Goal: Task Accomplishment & Management: Complete application form

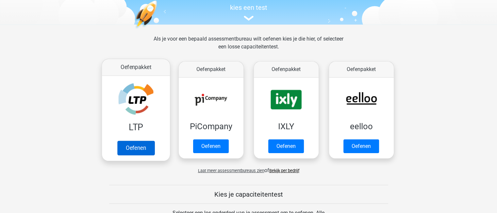
scroll to position [65, 0]
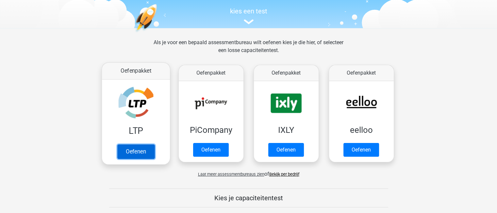
click at [134, 150] on link "Oefenen" at bounding box center [135, 151] width 37 height 14
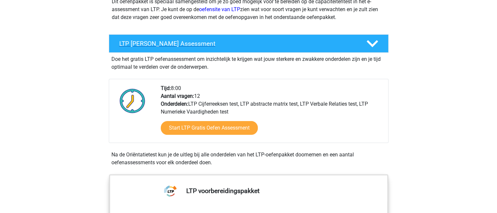
scroll to position [98, 0]
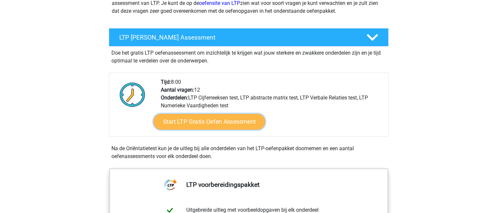
click at [199, 118] on link "Start LTP Gratis Oefen Assessment" at bounding box center [209, 122] width 112 height 16
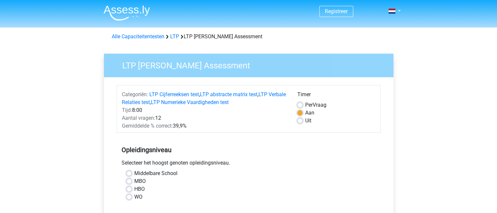
scroll to position [65, 0]
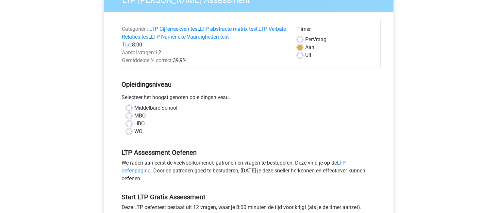
click at [134, 120] on label "HBO" at bounding box center [139, 123] width 10 height 8
click at [130, 120] on input "HBO" at bounding box center [128, 122] width 5 height 7
radio input "true"
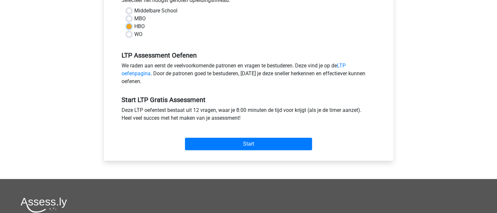
scroll to position [163, 0]
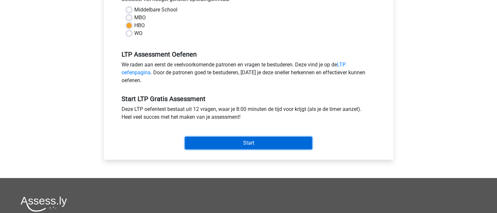
click at [237, 141] on input "Start" at bounding box center [248, 142] width 127 height 12
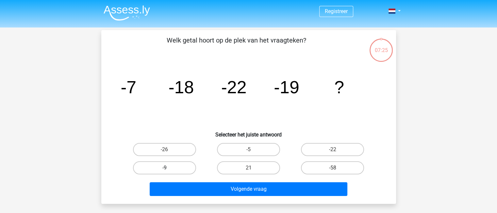
click at [172, 161] on label "-9" at bounding box center [164, 167] width 63 height 13
click at [168, 167] on input "-9" at bounding box center [166, 169] width 4 height 4
radio input "true"
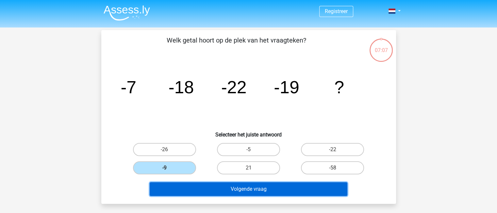
click at [243, 189] on button "Volgende vraag" at bounding box center [249, 189] width 198 height 14
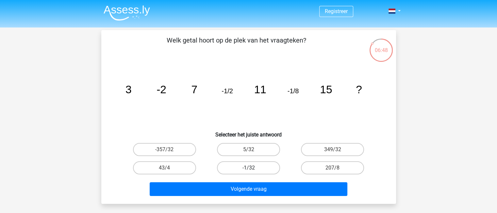
click at [243, 167] on label "-1/32" at bounding box center [248, 167] width 63 height 13
click at [248, 167] on input "-1/32" at bounding box center [250, 169] width 4 height 4
radio input "true"
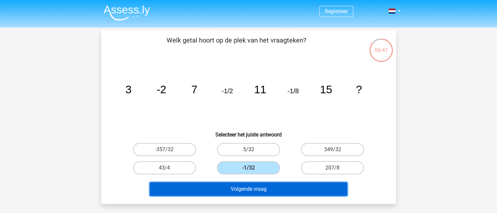
click at [250, 193] on button "Volgende vraag" at bounding box center [249, 189] width 198 height 14
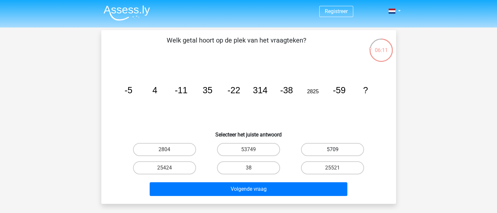
click at [346, 148] on label "5709" at bounding box center [332, 149] width 63 height 13
click at [337, 149] on input "5709" at bounding box center [334, 151] width 4 height 4
radio input "true"
click at [243, 148] on label "53749" at bounding box center [248, 149] width 63 height 13
click at [248, 149] on input "53749" at bounding box center [250, 151] width 4 height 4
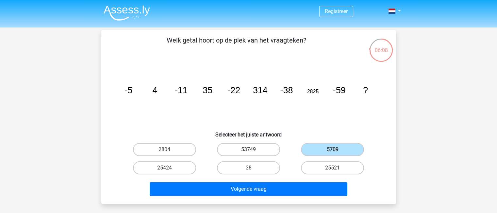
radio input "true"
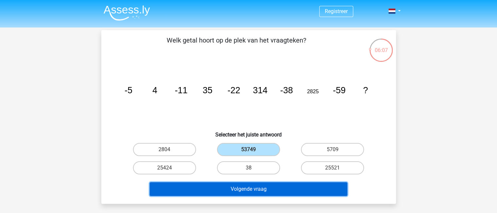
click at [260, 193] on button "Volgende vraag" at bounding box center [249, 189] width 198 height 14
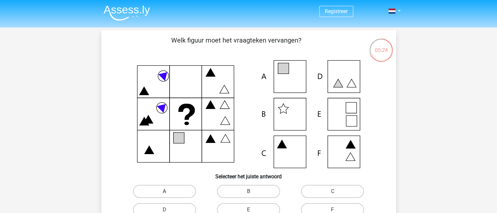
click at [178, 193] on label "A" at bounding box center [164, 190] width 63 height 13
click at [168, 193] on input "A" at bounding box center [166, 193] width 4 height 4
radio input "true"
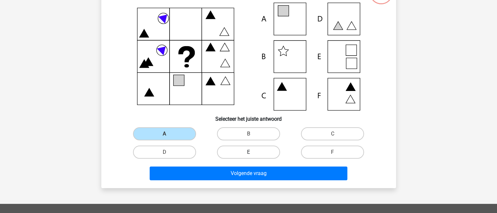
scroll to position [57, 0]
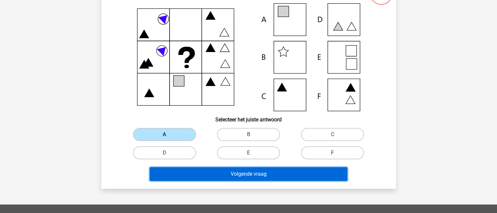
click at [266, 173] on button "Volgende vraag" at bounding box center [249, 174] width 198 height 14
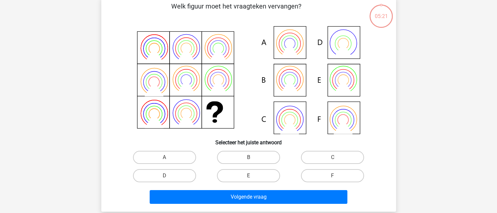
scroll to position [30, 0]
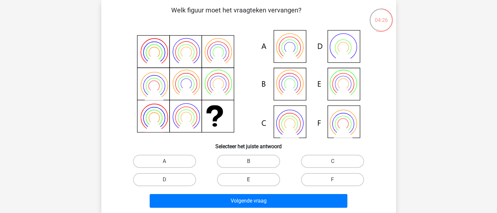
click at [249, 176] on label "E" at bounding box center [248, 179] width 63 height 13
click at [249, 179] on input "E" at bounding box center [250, 181] width 4 height 4
radio input "true"
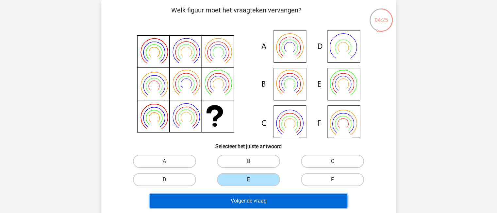
click at [252, 198] on button "Volgende vraag" at bounding box center [249, 201] width 198 height 14
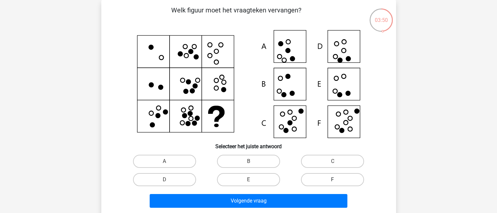
click at [314, 180] on label "F" at bounding box center [332, 179] width 63 height 13
click at [332, 180] on input "F" at bounding box center [334, 181] width 4 height 4
radio input "true"
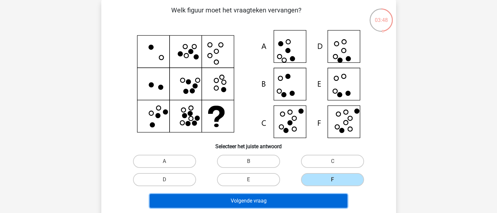
click at [291, 199] on button "Volgende vraag" at bounding box center [249, 201] width 198 height 14
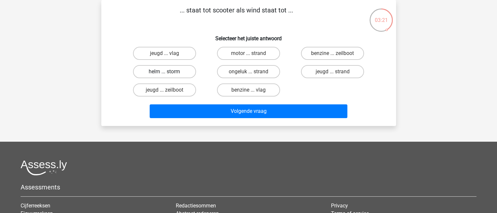
click at [159, 71] on label "helm ... storm" at bounding box center [164, 71] width 63 height 13
click at [164, 71] on input "helm ... storm" at bounding box center [166, 73] width 4 height 4
radio input "true"
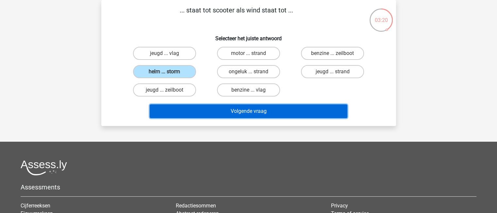
click at [223, 107] on button "Volgende vraag" at bounding box center [249, 111] width 198 height 14
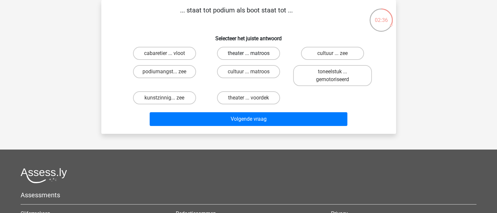
click at [245, 57] on label "theater ... matroos" at bounding box center [248, 53] width 63 height 13
click at [248, 57] on input "theater ... matroos" at bounding box center [250, 55] width 4 height 4
radio input "true"
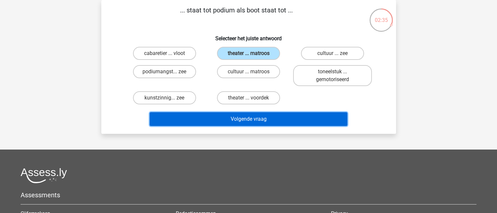
click at [248, 118] on button "Volgende vraag" at bounding box center [249, 119] width 198 height 14
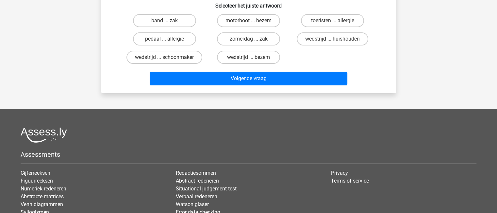
scroll to position [0, 0]
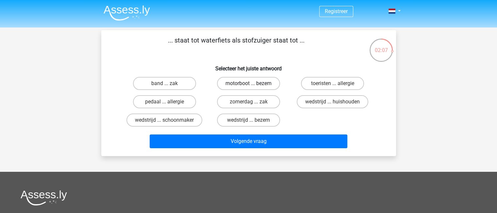
click at [250, 82] on label "motorboot ... bezem" at bounding box center [248, 83] width 63 height 13
click at [250, 83] on input "motorboot ... bezem" at bounding box center [250, 85] width 4 height 4
radio input "true"
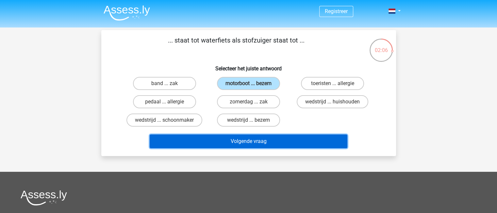
click at [254, 143] on button "Volgende vraag" at bounding box center [249, 141] width 198 height 14
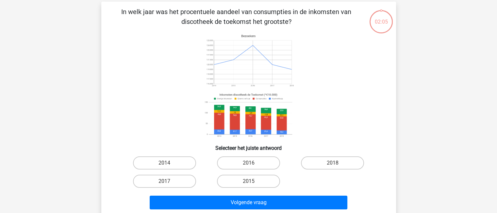
scroll to position [30, 0]
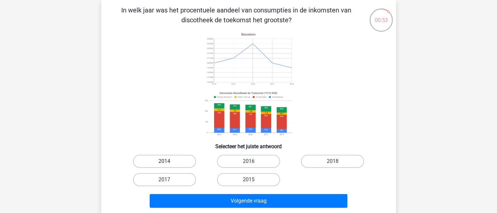
click at [178, 156] on label "2014" at bounding box center [164, 160] width 63 height 13
click at [168, 161] on input "2014" at bounding box center [166, 163] width 4 height 4
radio input "true"
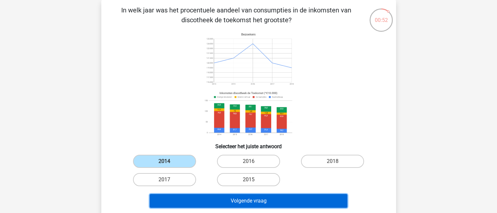
click at [244, 198] on button "Volgende vraag" at bounding box center [249, 201] width 198 height 14
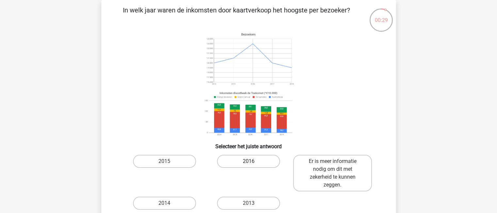
click at [237, 159] on label "2016" at bounding box center [248, 160] width 63 height 13
click at [248, 161] on input "2016" at bounding box center [250, 163] width 4 height 4
radio input "true"
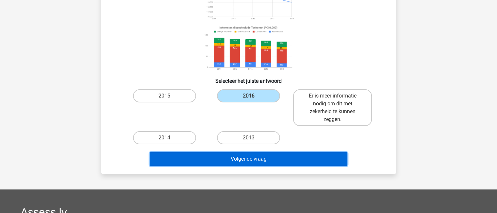
click at [246, 163] on button "Volgende vraag" at bounding box center [249, 159] width 198 height 14
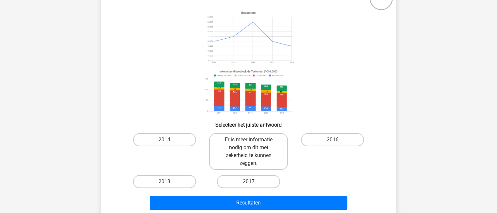
scroll to position [63, 0]
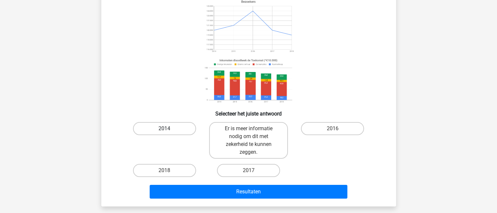
click at [175, 125] on label "2014" at bounding box center [164, 128] width 63 height 13
click at [168, 128] on input "2014" at bounding box center [166, 130] width 4 height 4
radio input "true"
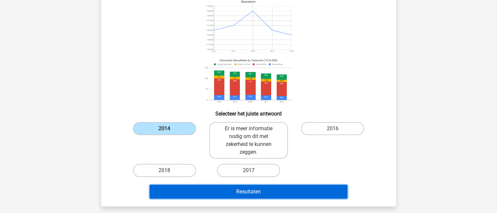
click at [256, 191] on button "Resultaten" at bounding box center [249, 191] width 198 height 14
